Goal: Information Seeking & Learning: Learn about a topic

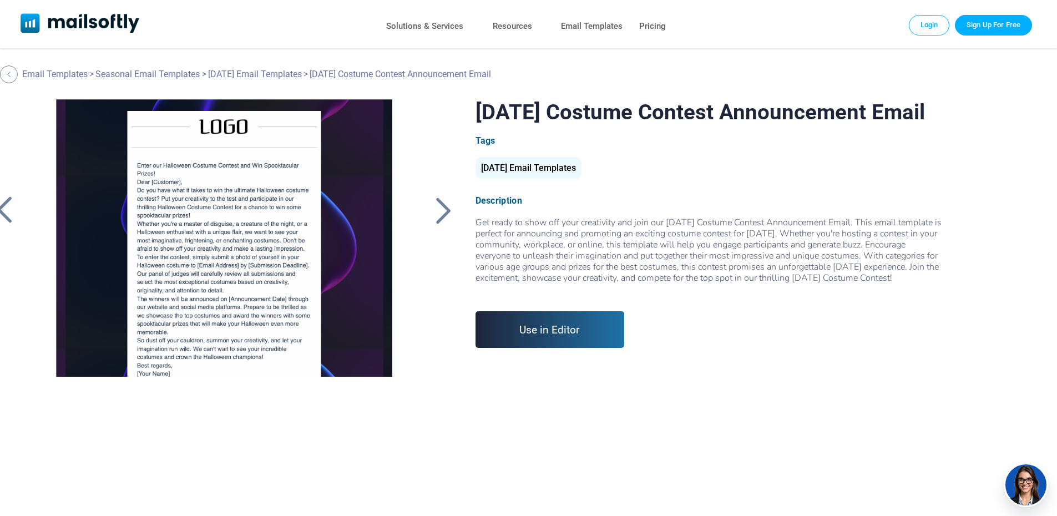
click at [448, 211] on div at bounding box center [444, 210] width 28 height 29
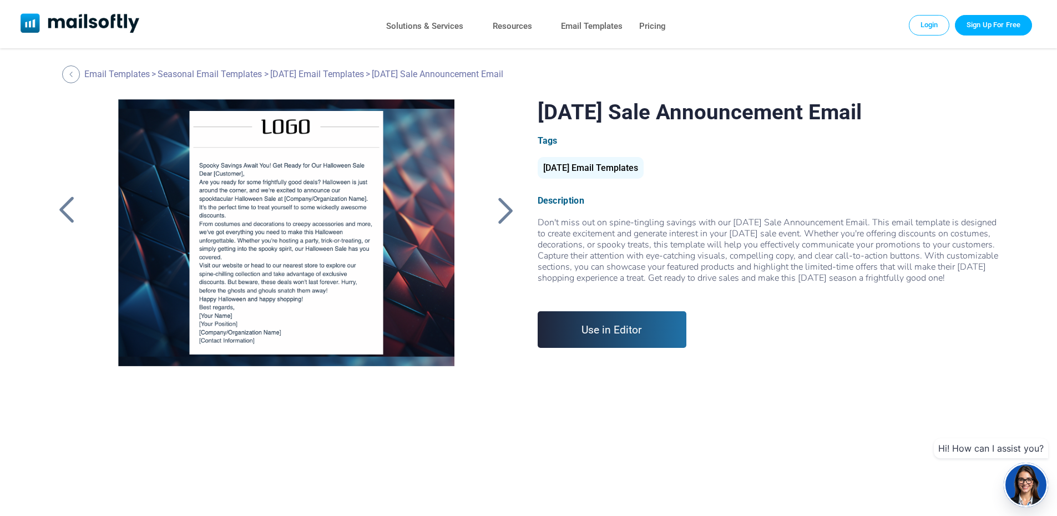
click at [64, 214] on div at bounding box center [67, 210] width 28 height 29
